Goal: Unclear

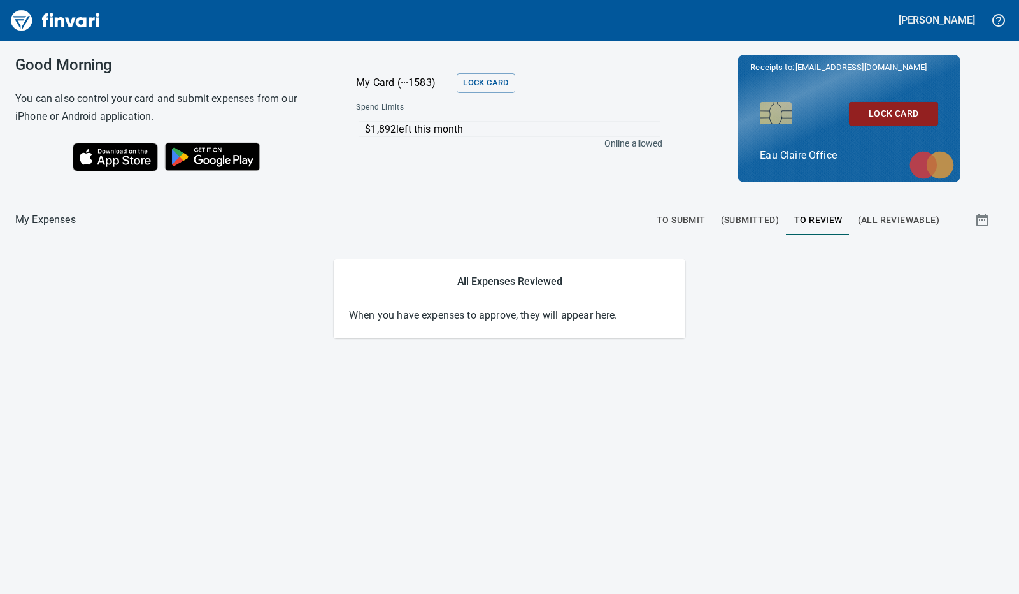
click at [275, 422] on div "Good Morning You can also control your card and submit expenses from our iPhone…" at bounding box center [509, 317] width 1019 height 553
click at [296, 398] on div "Good Morning You can also control your card and submit expenses from our iPhone…" at bounding box center [509, 317] width 1019 height 553
click at [309, 359] on div "Good Morning You can also control your card and submit expenses from our iPhone…" at bounding box center [509, 317] width 1019 height 553
click at [745, 482] on div "Good Morning You can also control your card and submit expenses from our iPhone…" at bounding box center [509, 317] width 1019 height 553
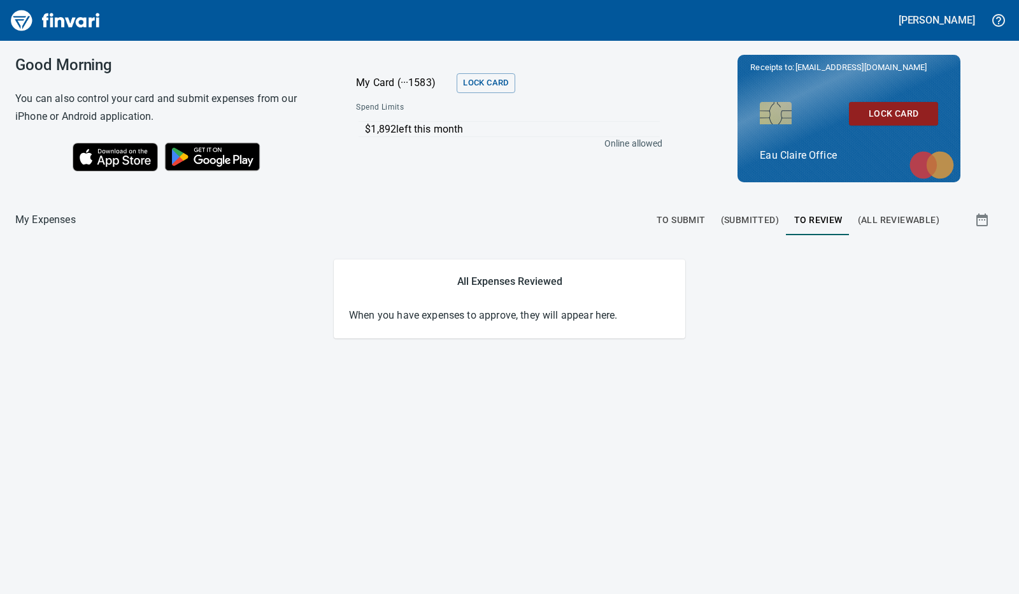
click at [603, 419] on div "Good Morning You can also control your card and submit expenses from our iPhone…" at bounding box center [509, 317] width 1019 height 553
click at [577, 416] on div "Good Morning You can also control your card and submit expenses from our iPhone…" at bounding box center [509, 317] width 1019 height 553
click at [585, 428] on div "Good Morning You can also control your card and submit expenses from our iPhone…" at bounding box center [509, 317] width 1019 height 553
click at [575, 429] on div "Good Morning You can also control your card and submit expenses from our iPhone…" at bounding box center [509, 317] width 1019 height 553
